Goal: Book appointment/travel/reservation

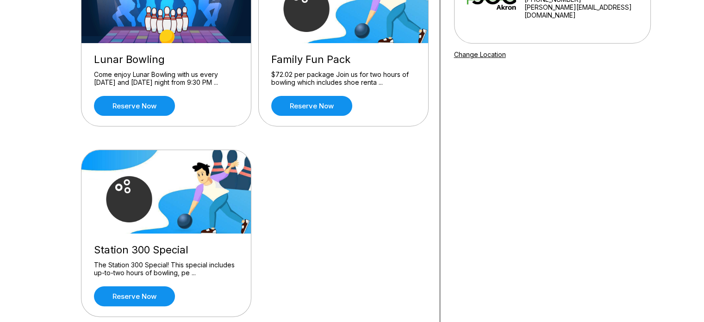
scroll to position [278, 0]
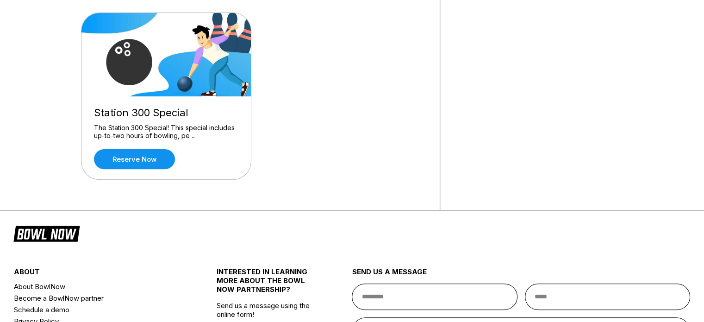
click at [162, 131] on div "The Station 300 Special! This special includes up-to-two hours of bowling, pe .…" at bounding box center [166, 132] width 144 height 16
click at [164, 112] on div "Station 300 Special" at bounding box center [166, 112] width 144 height 12
click at [163, 165] on link "Reserve now" at bounding box center [134, 159] width 81 height 20
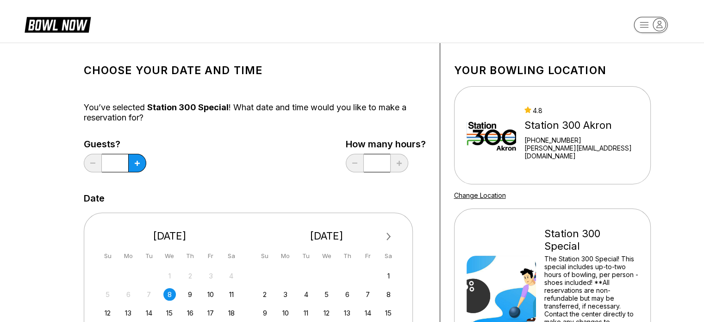
scroll to position [231, 0]
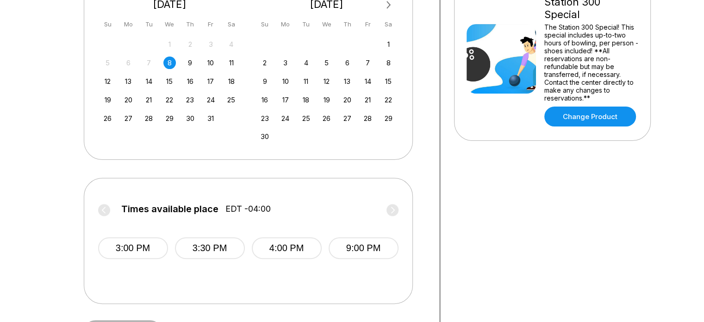
drag, startPoint x: 113, startPoint y: 81, endPoint x: 115, endPoint y: 85, distance: 4.8
click at [113, 81] on div "12" at bounding box center [107, 81] width 12 height 12
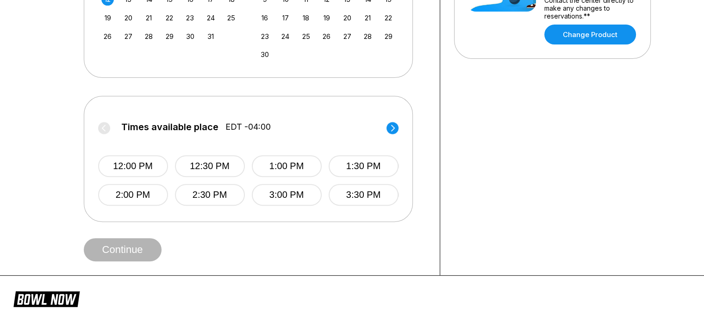
scroll to position [324, 0]
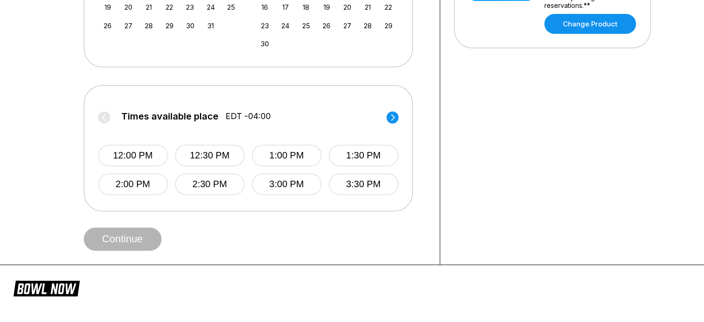
click at [391, 118] on circle at bounding box center [392, 117] width 12 height 12
click at [152, 183] on button "6:00 PM" at bounding box center [133, 184] width 70 height 22
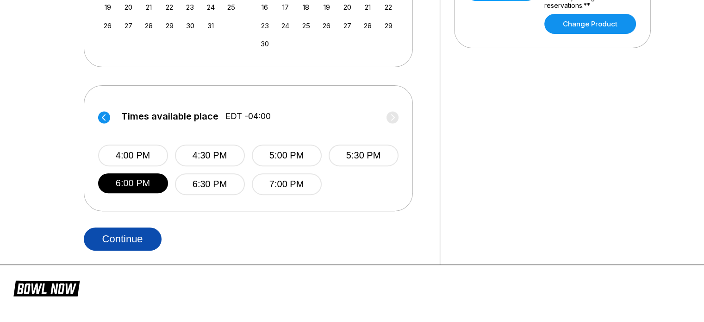
click at [140, 239] on button "Continue" at bounding box center [123, 238] width 78 height 23
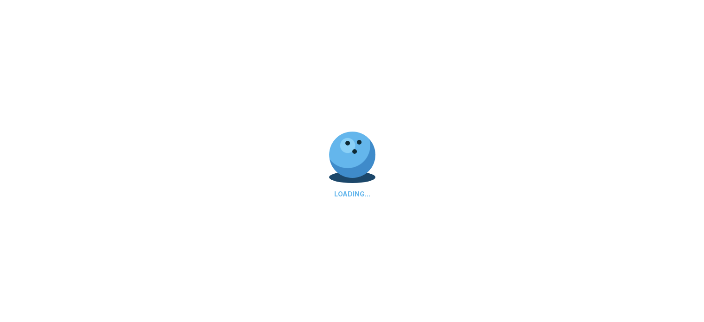
select select "**"
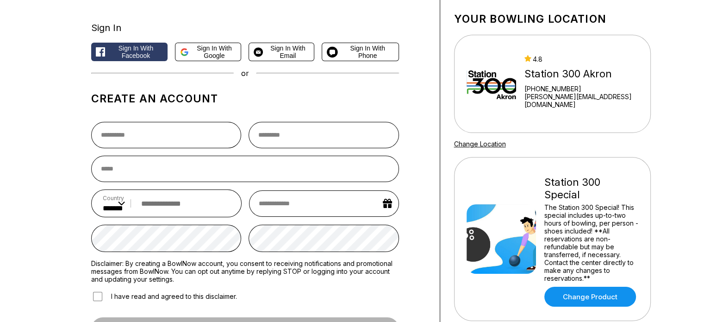
scroll to position [46, 0]
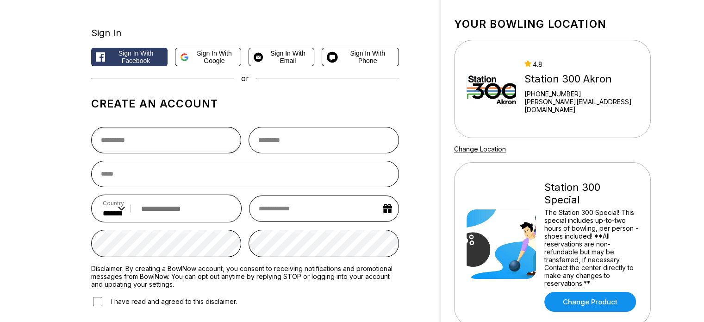
click at [130, 144] on input "text" at bounding box center [166, 140] width 150 height 26
type input "*"
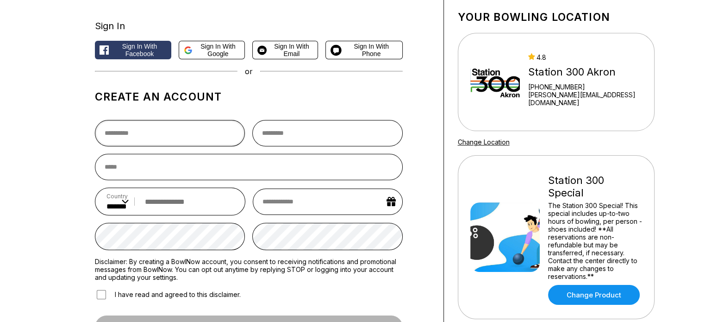
scroll to position [139, 0]
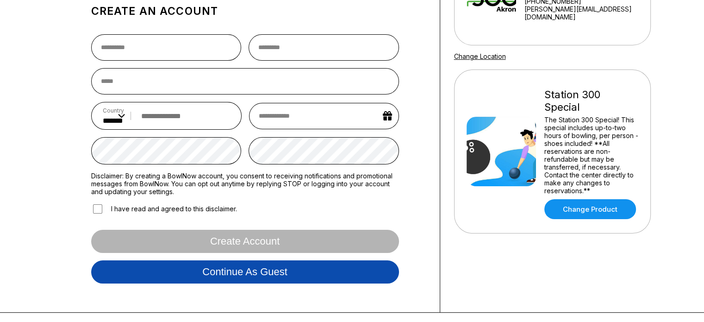
click at [252, 272] on button "Continue as guest" at bounding box center [245, 271] width 308 height 23
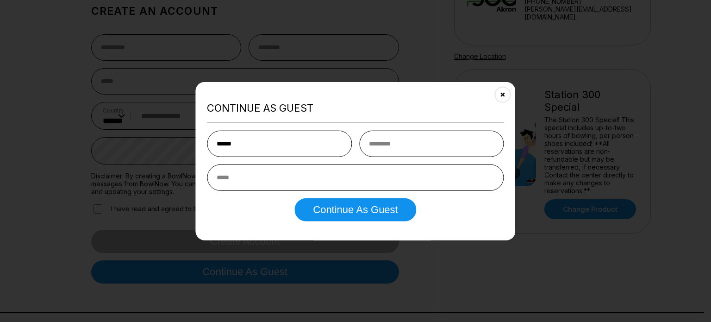
type input "******"
type input "********"
type input "**********"
click at [294, 198] on button "Continue as Guest" at bounding box center [355, 209] width 122 height 23
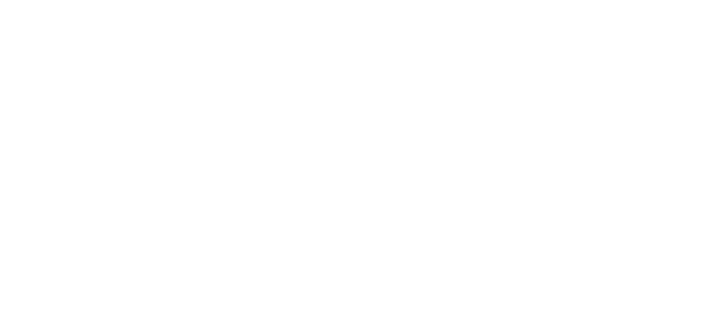
scroll to position [0, 0]
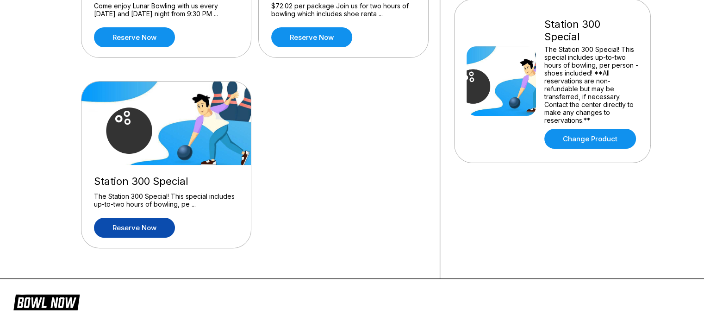
scroll to position [139, 0]
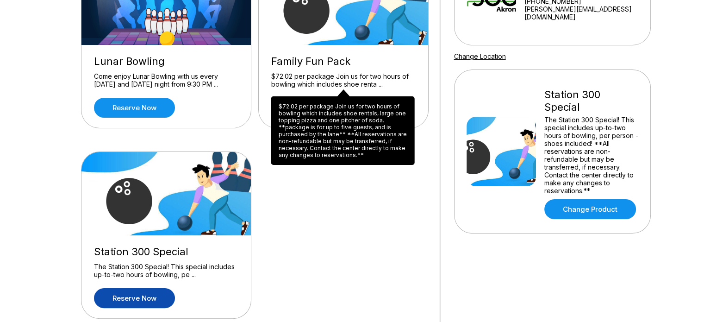
click at [339, 80] on div "$72.02 per package Join us for two hours of bowling which includes shoe renta .…" at bounding box center [343, 80] width 144 height 16
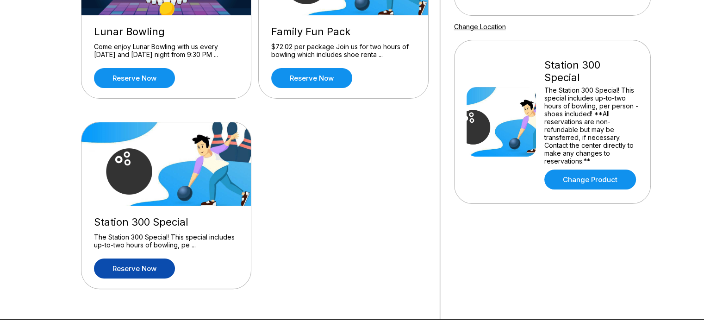
scroll to position [185, 0]
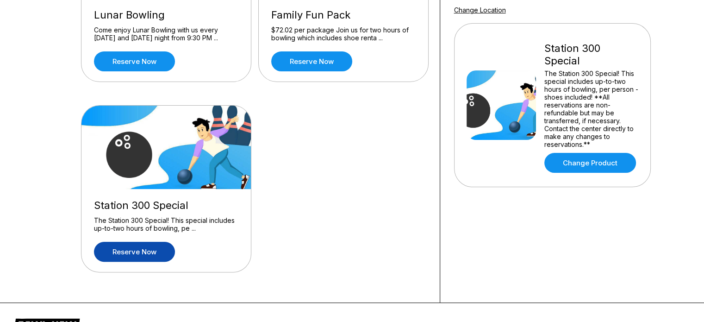
click at [124, 244] on link "Reserve now" at bounding box center [134, 252] width 81 height 20
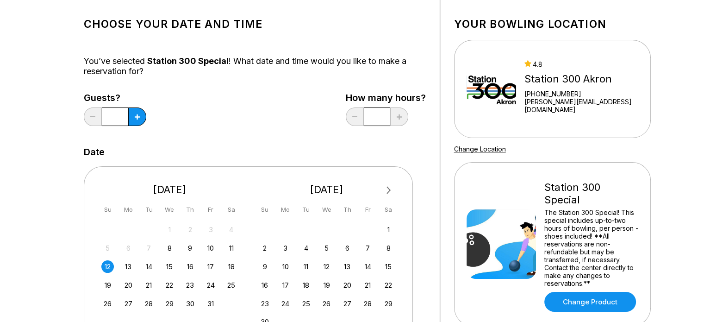
scroll to position [46, 0]
click at [137, 118] on icon at bounding box center [137, 116] width 5 height 5
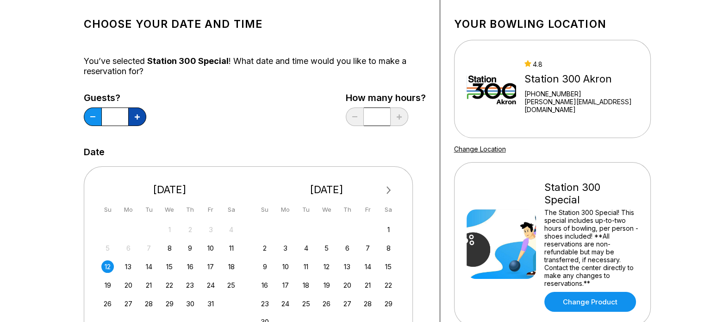
click at [137, 118] on icon at bounding box center [137, 116] width 5 height 5
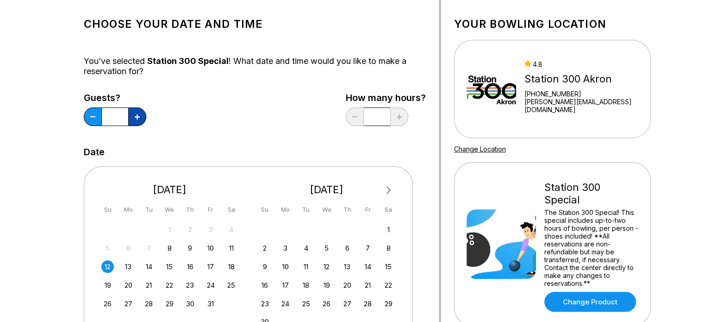
click at [137, 118] on icon at bounding box center [137, 116] width 5 height 5
type input "**"
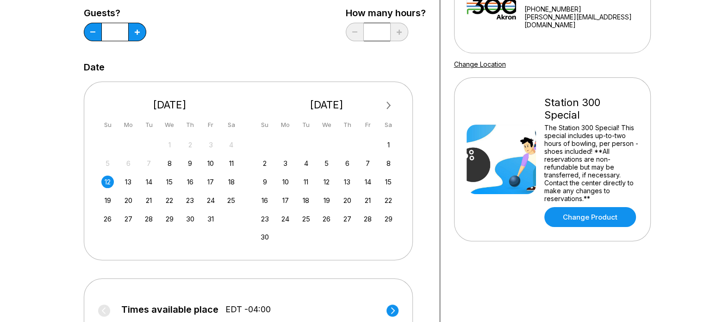
scroll to position [139, 0]
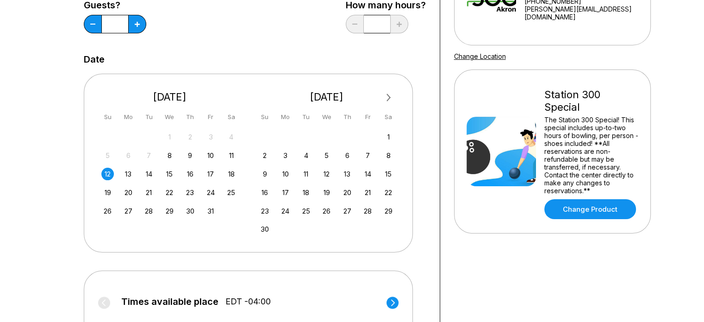
click at [107, 174] on div "12" at bounding box center [107, 174] width 12 height 12
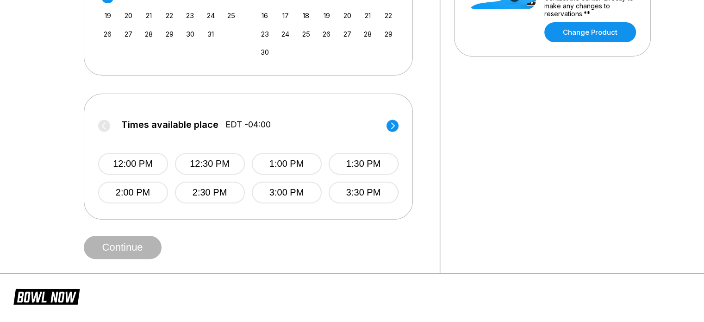
scroll to position [324, 0]
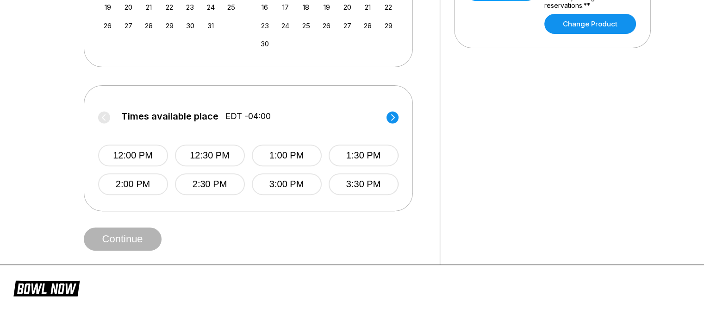
click at [392, 118] on circle at bounding box center [392, 117] width 12 height 12
click at [135, 184] on button "6:00 PM" at bounding box center [133, 184] width 70 height 22
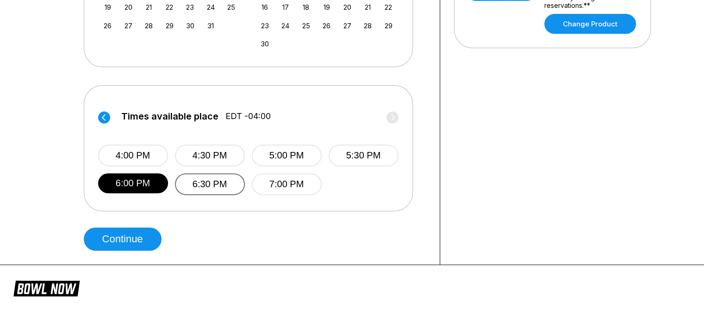
click at [203, 188] on button "6:30 PM" at bounding box center [210, 184] width 70 height 22
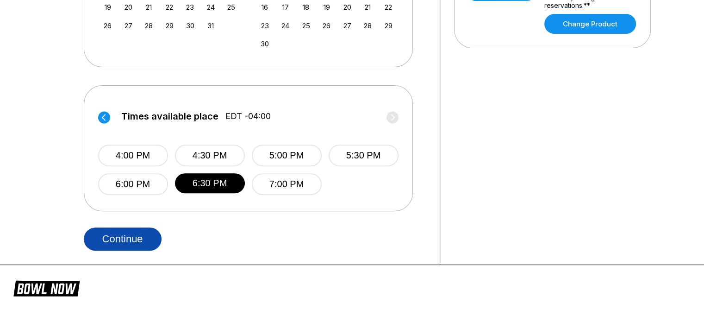
click at [119, 236] on button "Continue" at bounding box center [123, 238] width 78 height 23
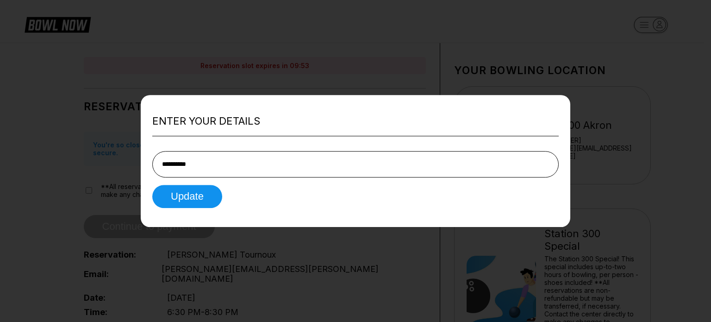
type input "**********"
click at [152, 185] on button "Update" at bounding box center [187, 196] width 70 height 23
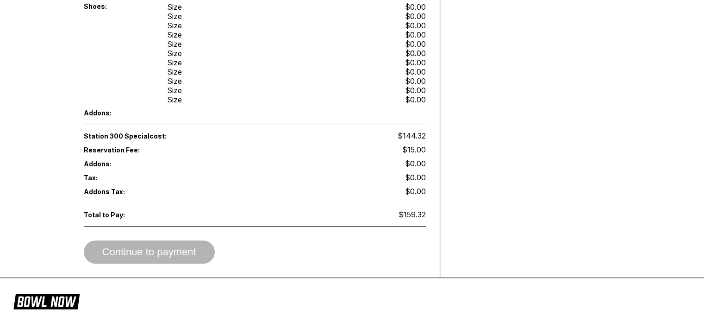
scroll to position [185, 0]
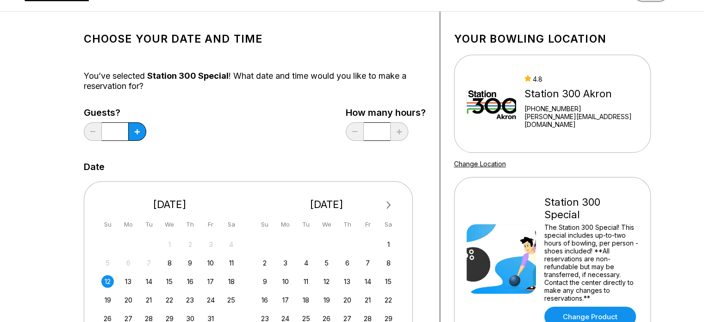
scroll to position [46, 0]
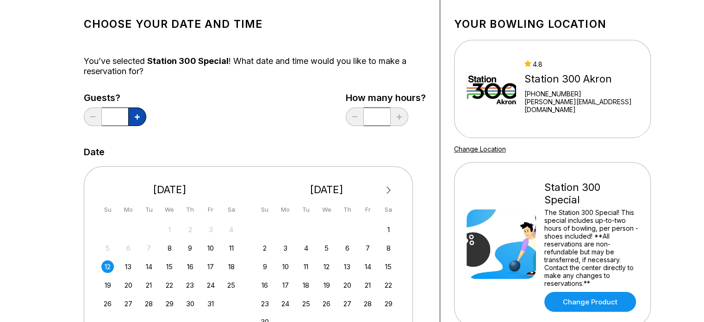
click at [136, 117] on icon at bounding box center [137, 116] width 5 height 5
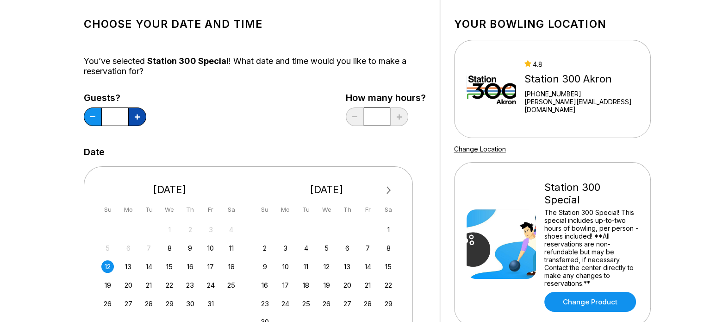
click at [136, 117] on icon at bounding box center [137, 116] width 5 height 5
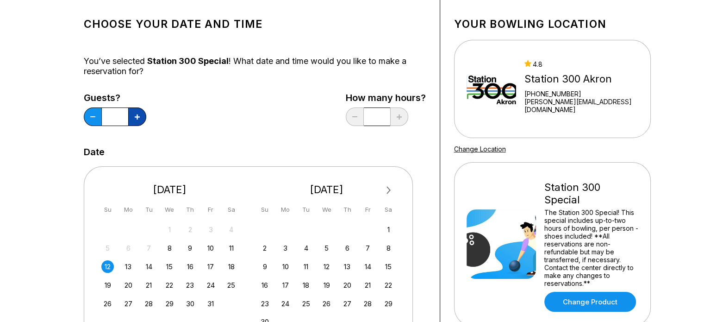
type input "**"
click at [106, 264] on div "12" at bounding box center [107, 266] width 12 height 12
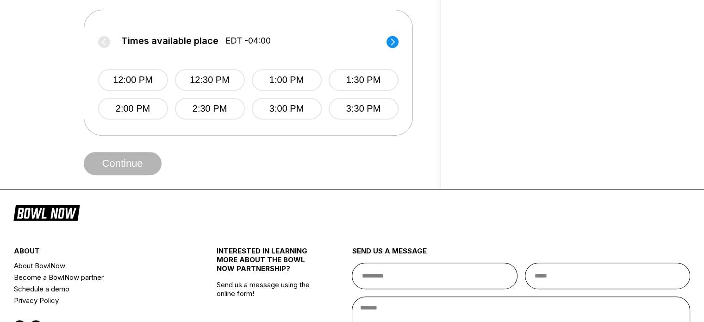
scroll to position [417, 0]
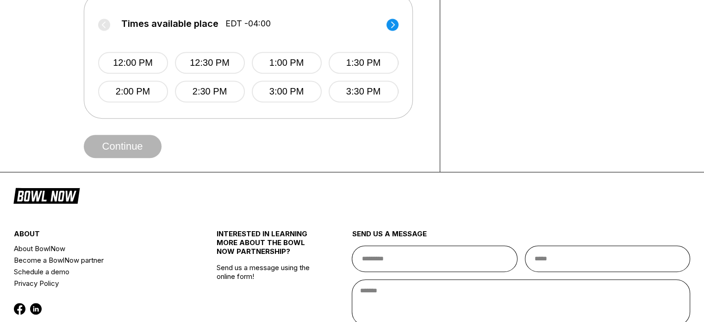
click at [394, 20] on circle at bounding box center [392, 25] width 12 height 12
click at [140, 92] on button "6:00 PM" at bounding box center [133, 92] width 70 height 22
